Goal: Check status: Check status

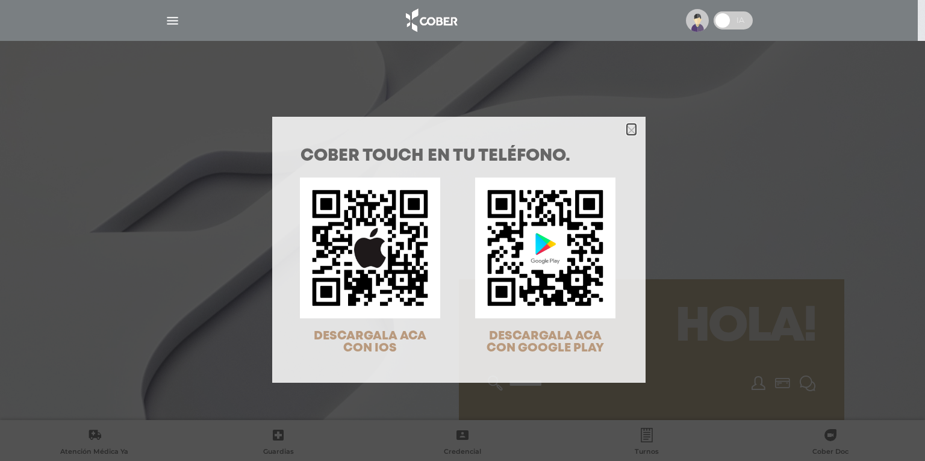
click at [630, 128] on polygon "Close" at bounding box center [631, 130] width 9 height 9
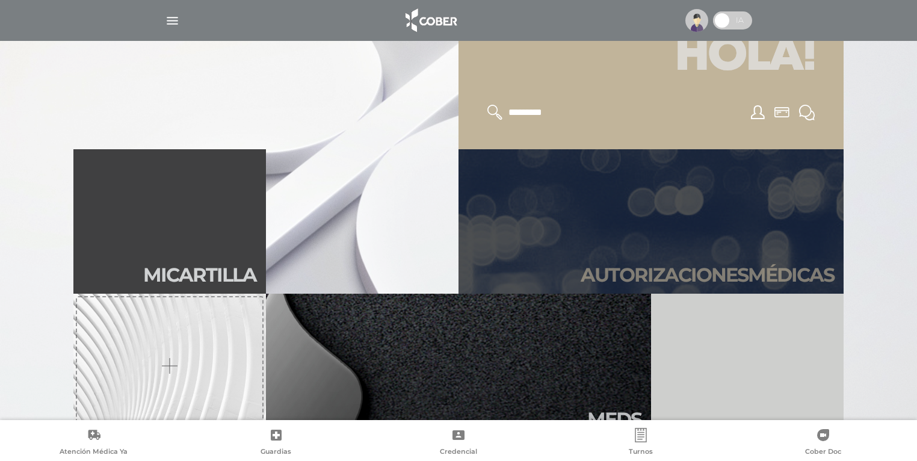
scroll to position [289, 0]
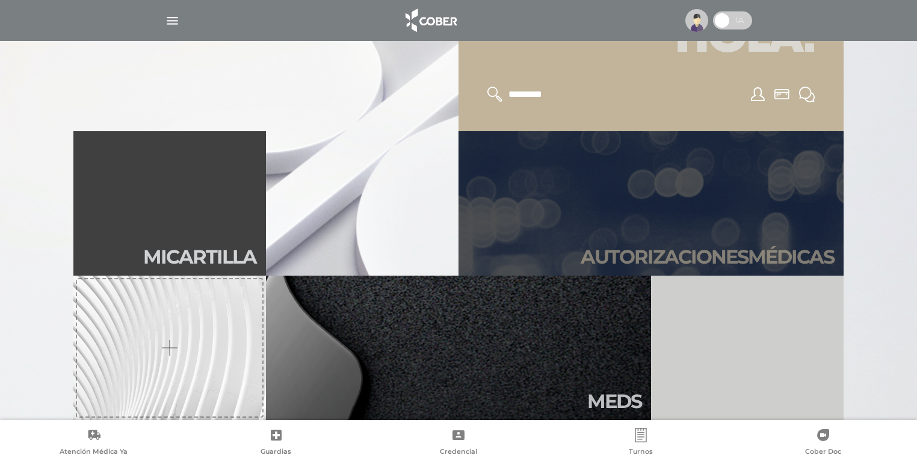
click at [702, 255] on h2 "Autori zaciones médicas" at bounding box center [707, 257] width 253 height 23
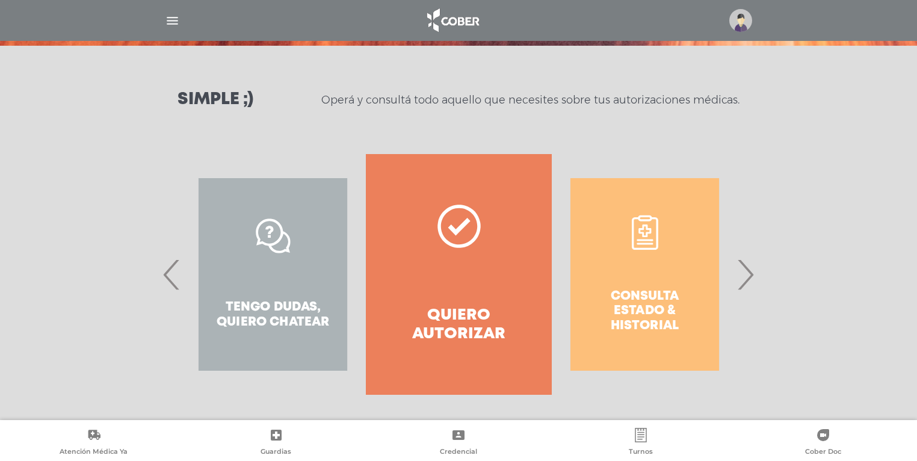
scroll to position [143, 0]
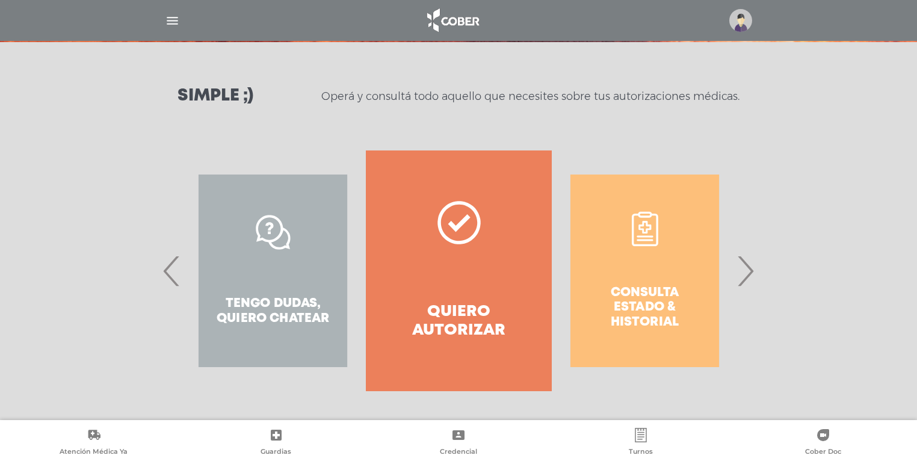
click at [743, 283] on span "›" at bounding box center [745, 270] width 23 height 65
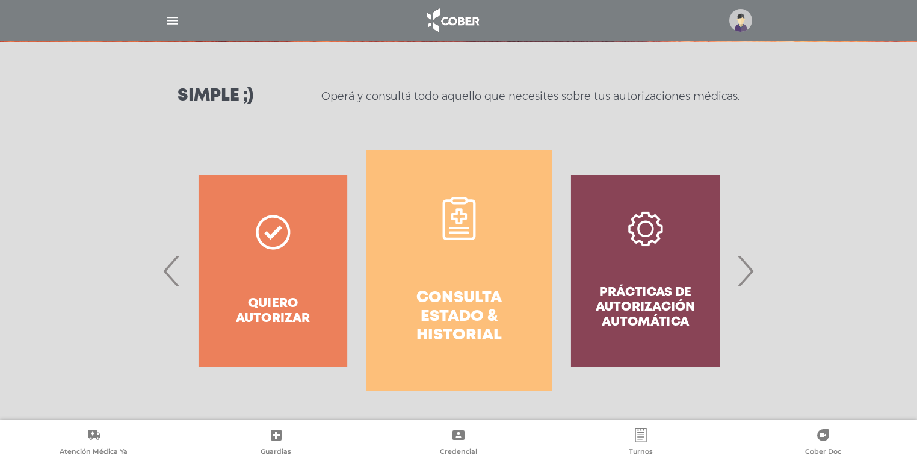
click at [455, 298] on h4 "Consulta estado & historial" at bounding box center [459, 317] width 143 height 57
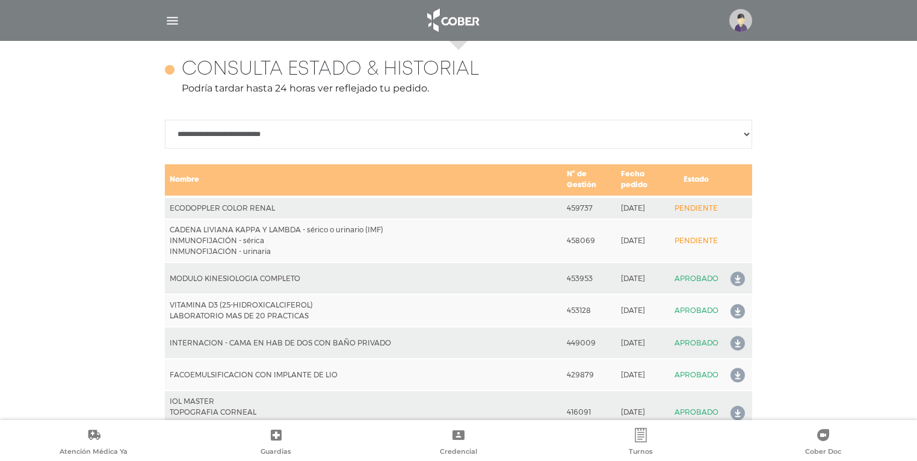
scroll to position [534, 0]
